Goal: Find specific page/section: Find specific page/section

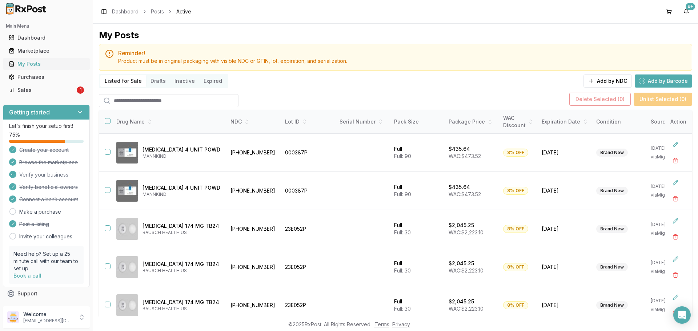
click at [44, 64] on div "My Posts" at bounding box center [46, 63] width 75 height 7
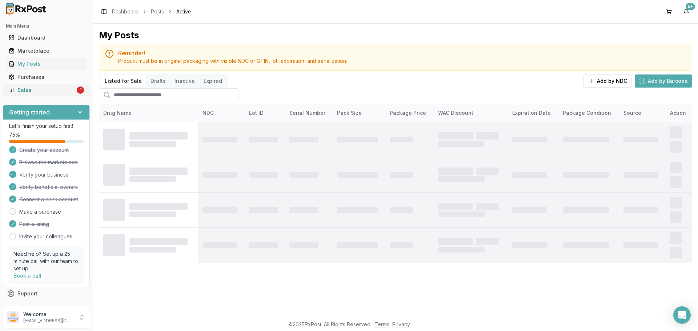
click at [53, 91] on div "Sales" at bounding box center [42, 89] width 66 height 7
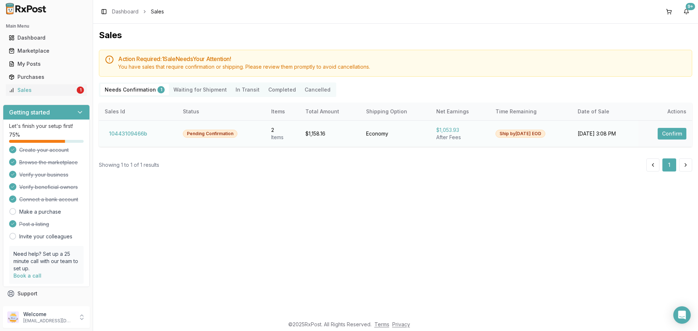
click at [670, 130] on button "Confirm" at bounding box center [671, 134] width 29 height 12
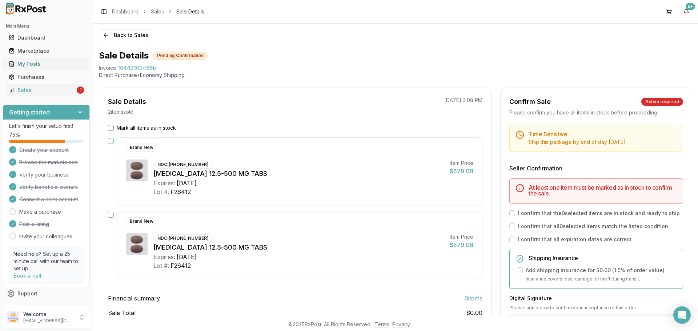
click at [25, 63] on div "My Posts" at bounding box center [46, 63] width 75 height 7
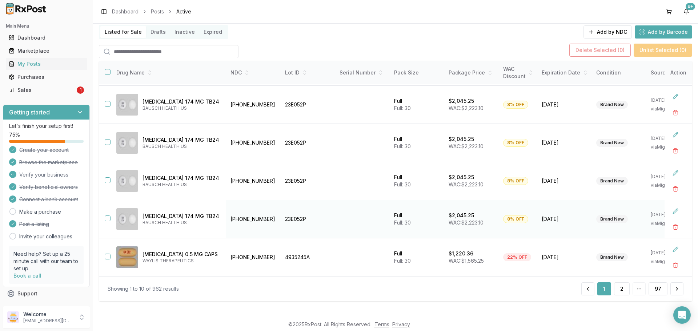
scroll to position [51, 0]
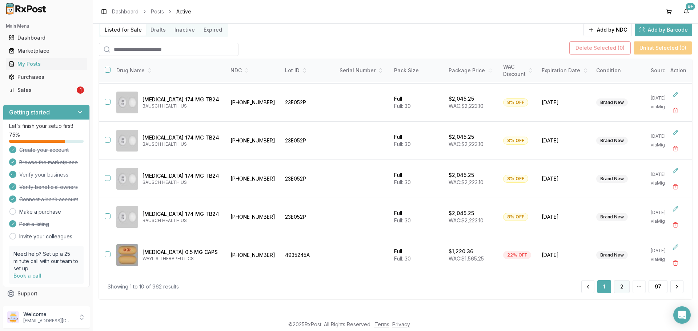
click at [616, 289] on button "2" at bounding box center [622, 286] width 16 height 13
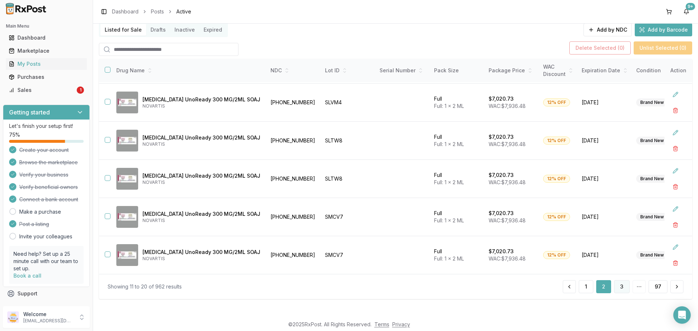
click at [618, 282] on button "3" at bounding box center [622, 286] width 16 height 13
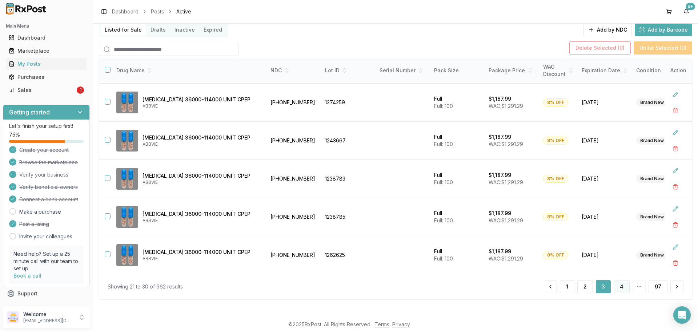
click at [620, 288] on button "4" at bounding box center [621, 286] width 16 height 13
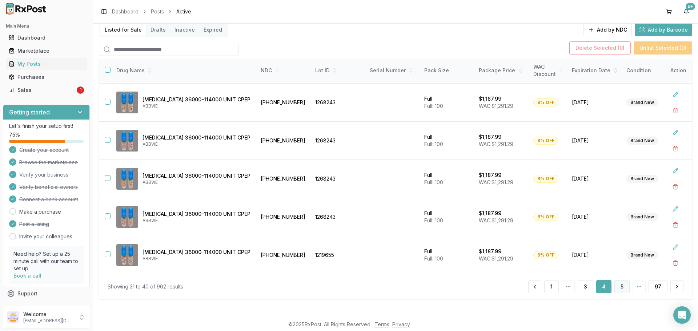
click at [622, 287] on button "5" at bounding box center [621, 286] width 15 height 13
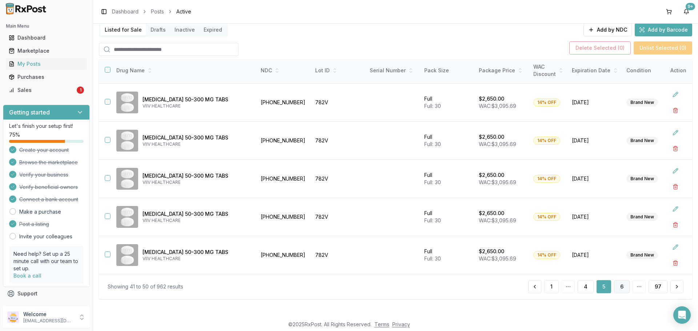
click at [618, 290] on button "6" at bounding box center [622, 286] width 16 height 13
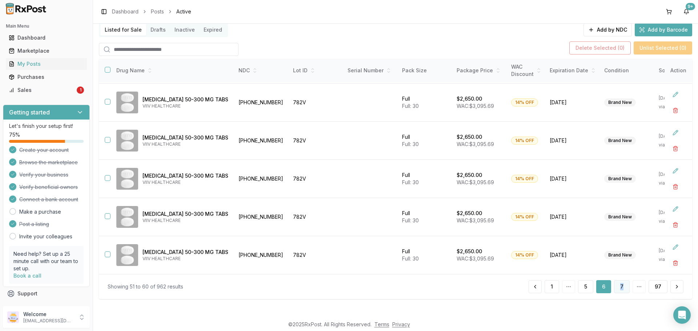
drag, startPoint x: 620, startPoint y: 293, endPoint x: 618, endPoint y: 290, distance: 4.1
click at [618, 290] on div "Showing 51 to 60 of 962 results 1 5 6 7 97" at bounding box center [395, 286] width 593 height 25
click at [618, 290] on button "7" at bounding box center [622, 286] width 16 height 13
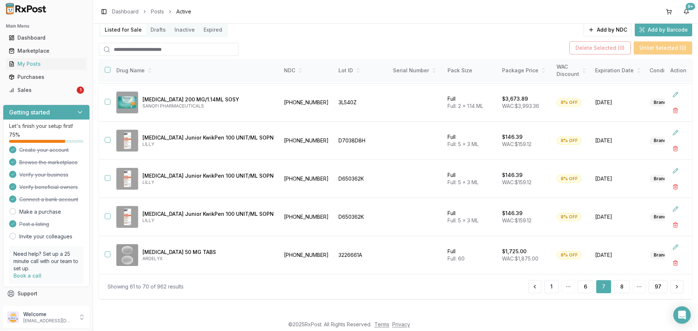
click at [618, 290] on button "8" at bounding box center [622, 286] width 16 height 13
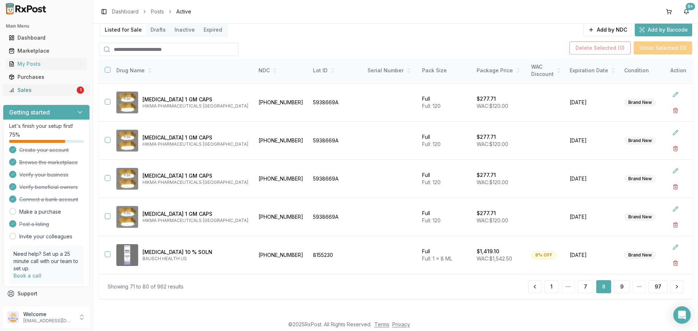
click at [56, 89] on div "Sales" at bounding box center [42, 89] width 66 height 7
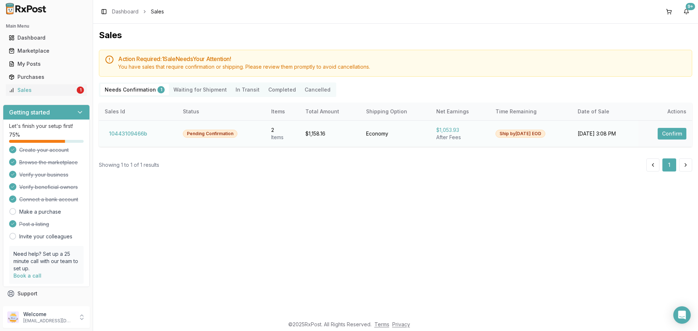
click at [672, 130] on button "Confirm" at bounding box center [671, 134] width 29 height 12
